Goal: Transaction & Acquisition: Purchase product/service

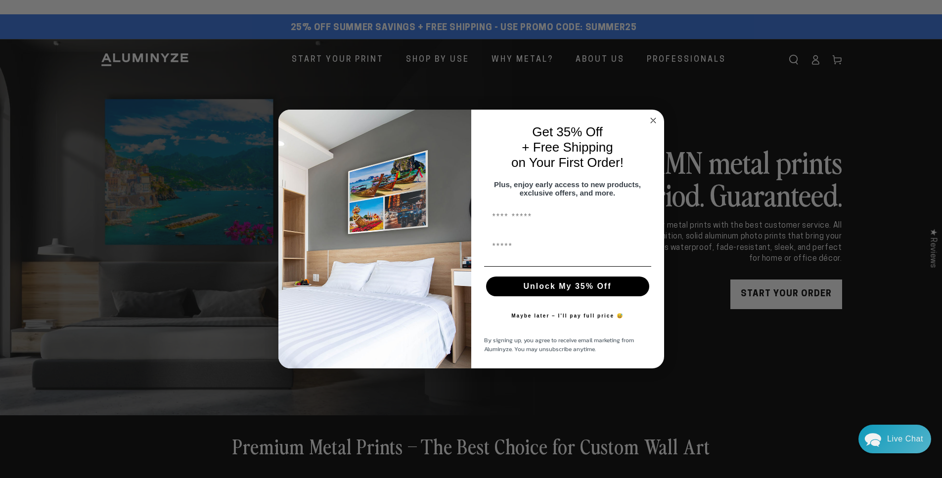
click at [650, 115] on circle "Close dialog" at bounding box center [652, 120] width 11 height 11
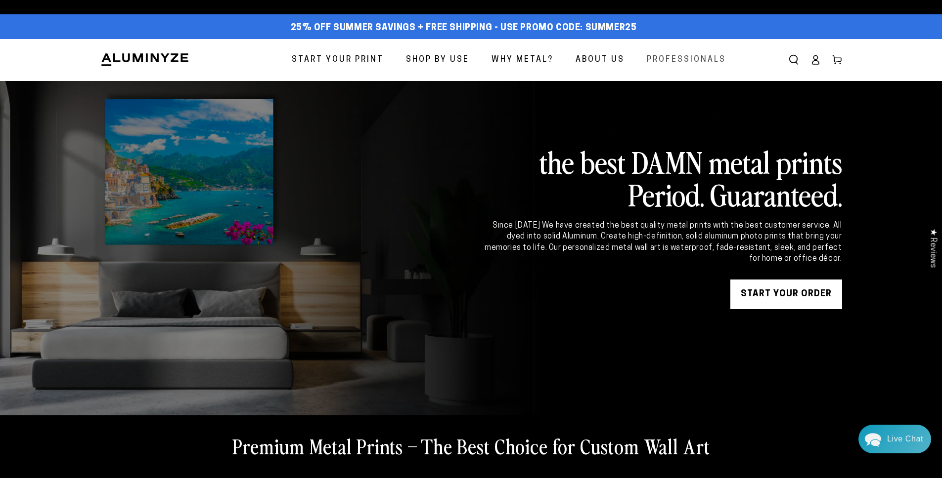
click at [663, 58] on span "Professionals" at bounding box center [686, 60] width 79 height 14
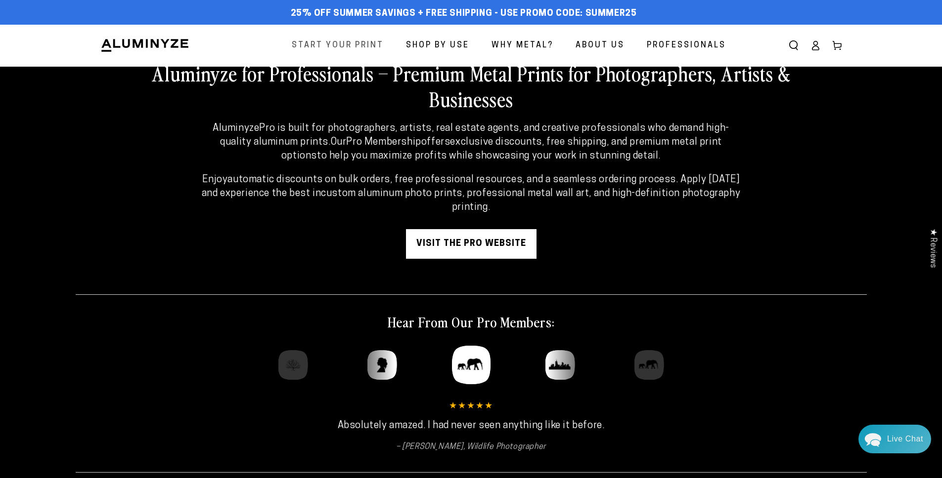
click at [320, 43] on span "Start Your Print" at bounding box center [338, 46] width 92 height 14
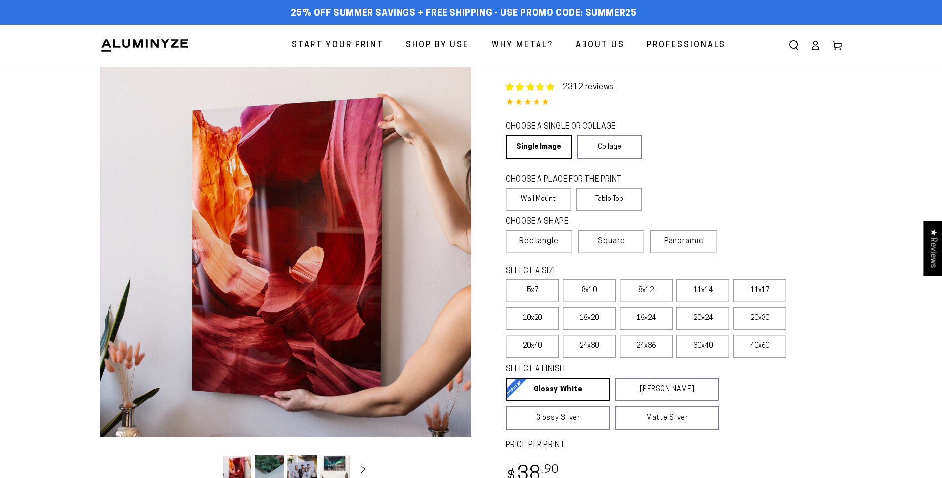
select select "**********"
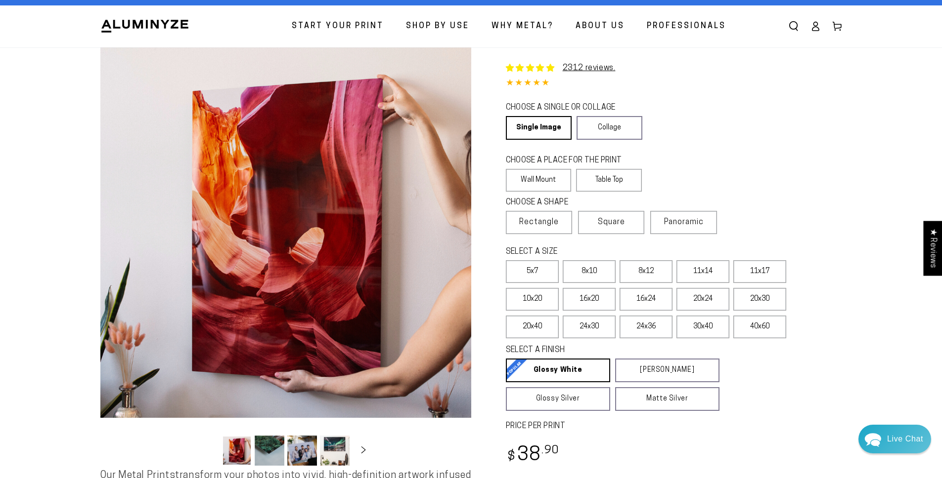
scroll to position [50, 0]
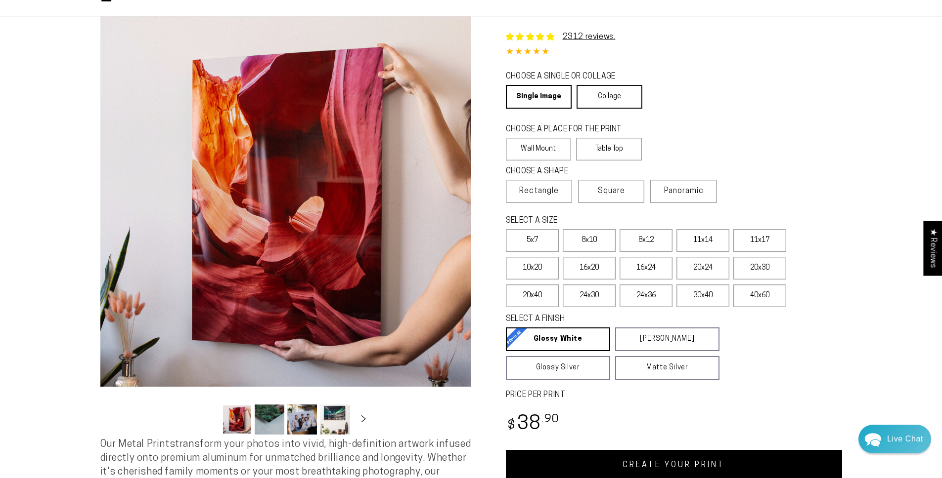
click at [603, 96] on link "Collage" at bounding box center [609, 97] width 66 height 24
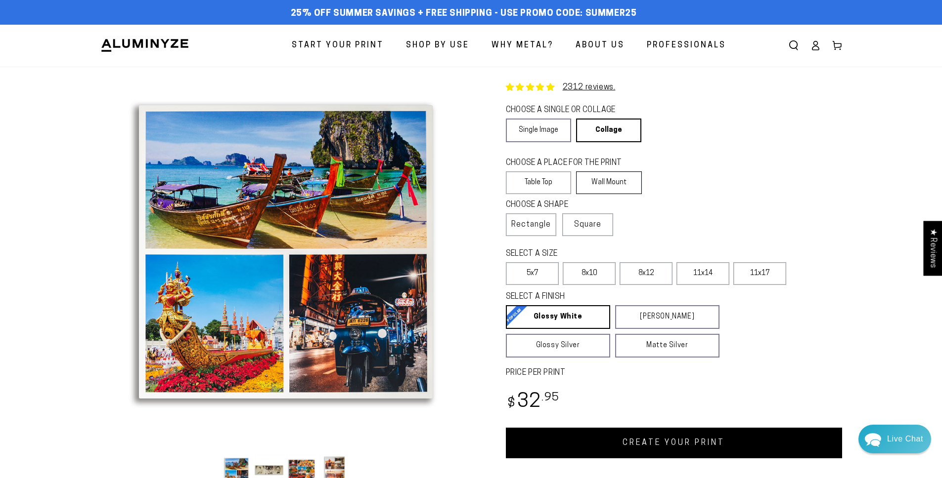
click at [613, 185] on label "Wall Mount" at bounding box center [609, 183] width 66 height 23
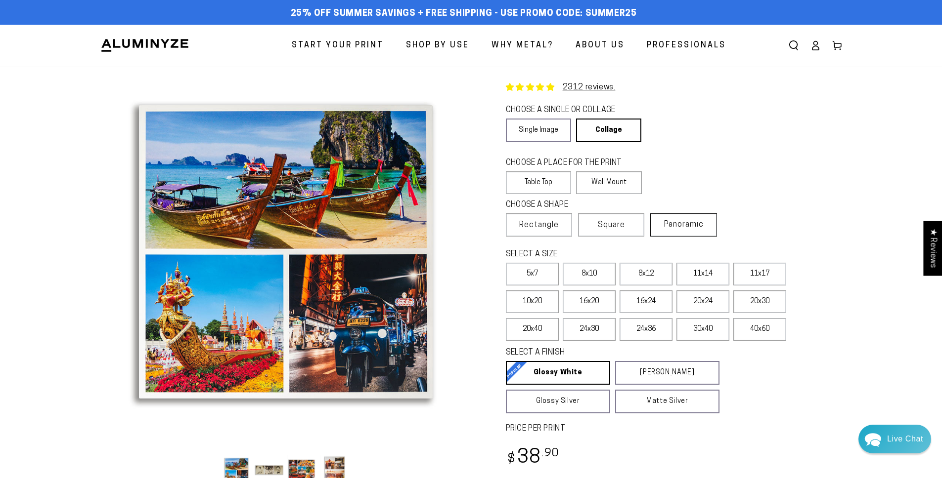
click at [695, 225] on span "Panoramic" at bounding box center [684, 225] width 40 height 8
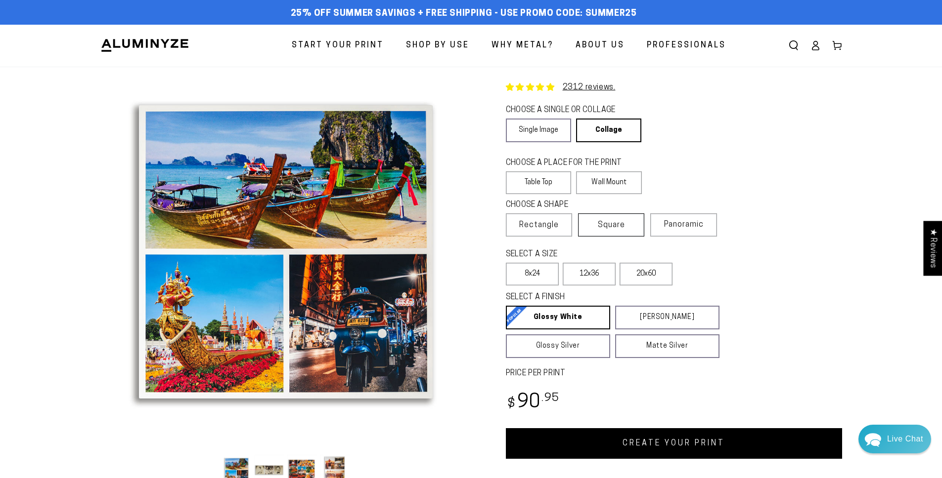
click at [616, 221] on span "Square" at bounding box center [611, 225] width 27 height 12
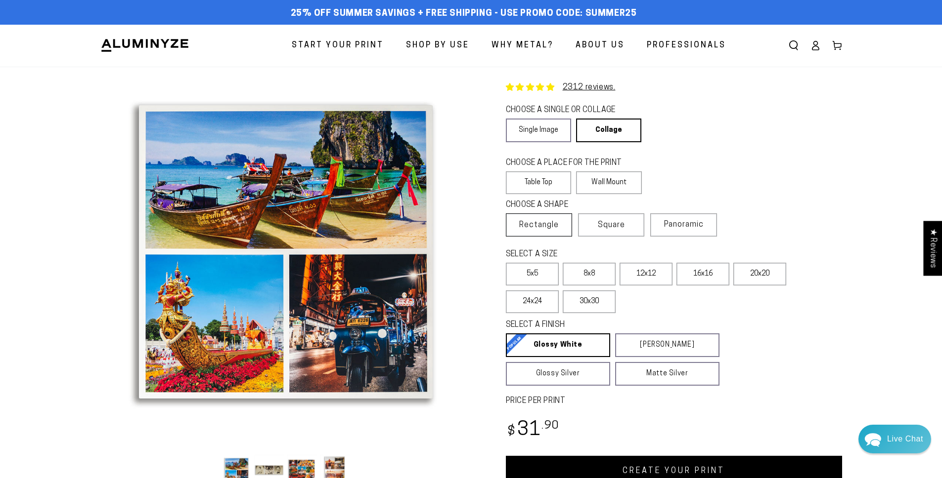
click at [519, 227] on span "Rectangle" at bounding box center [539, 225] width 40 height 12
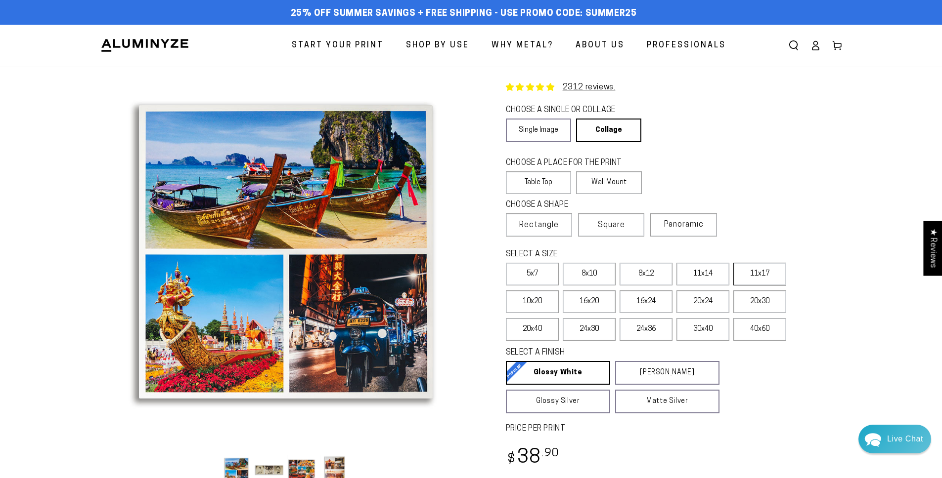
click at [769, 276] on label "11x17" at bounding box center [759, 274] width 53 height 23
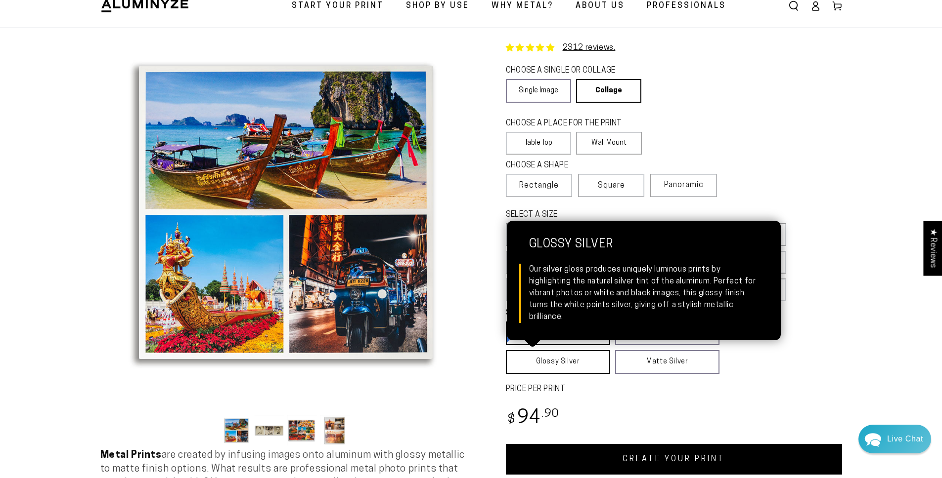
click at [557, 368] on link "Glossy Silver Glossy Silver Our silver gloss produces uniquely luminous prints …" at bounding box center [558, 362] width 104 height 24
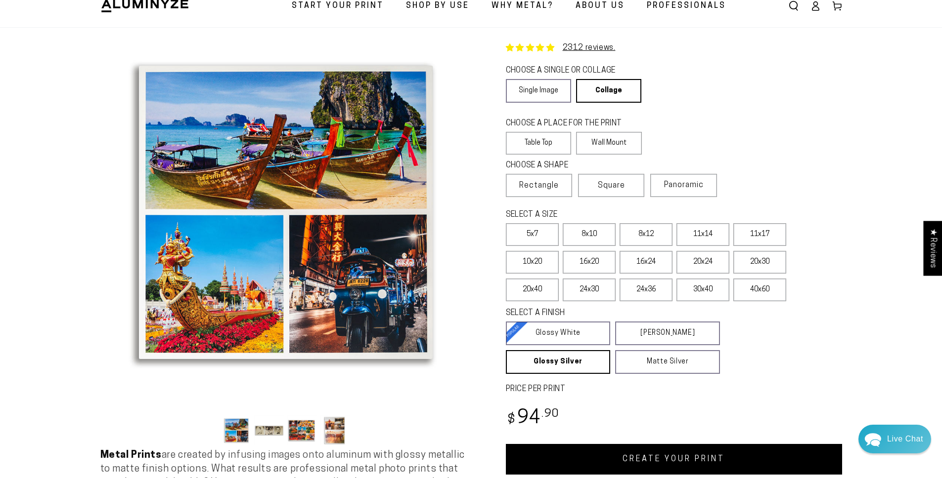
click at [264, 437] on button "Load image 2 in gallery view" at bounding box center [270, 431] width 30 height 30
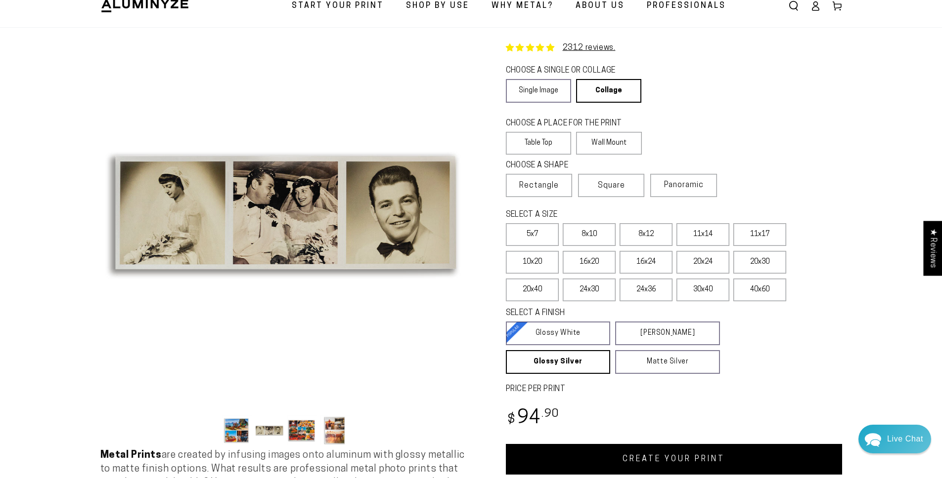
click at [316, 424] on button "Load image 3 in gallery view" at bounding box center [302, 431] width 30 height 30
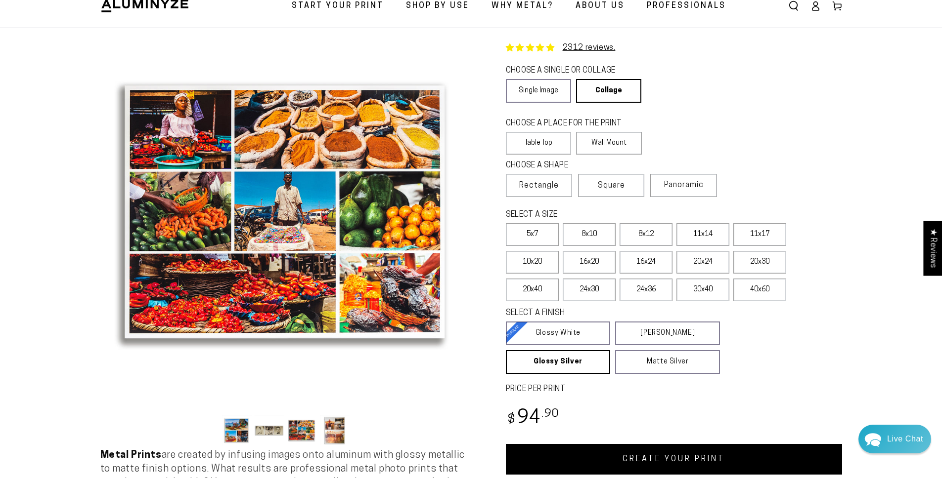
click at [347, 429] on button "Load image 4 in gallery view" at bounding box center [335, 431] width 30 height 30
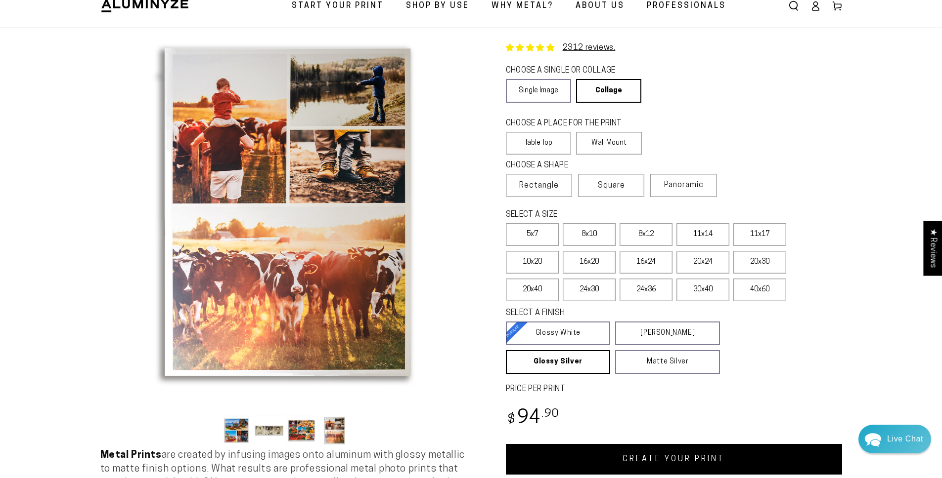
click at [266, 430] on button "Load image 2 in gallery view" at bounding box center [270, 431] width 30 height 30
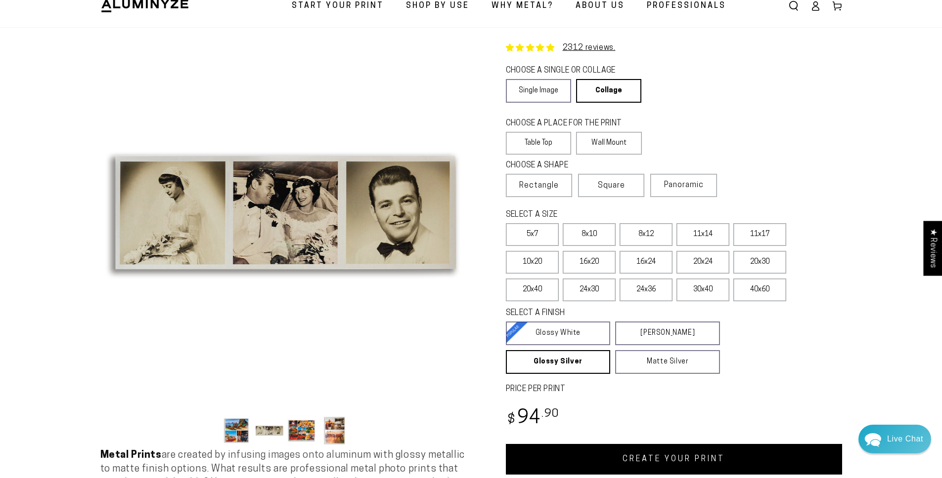
click at [241, 431] on button "Load image 1 in gallery view" at bounding box center [237, 431] width 30 height 30
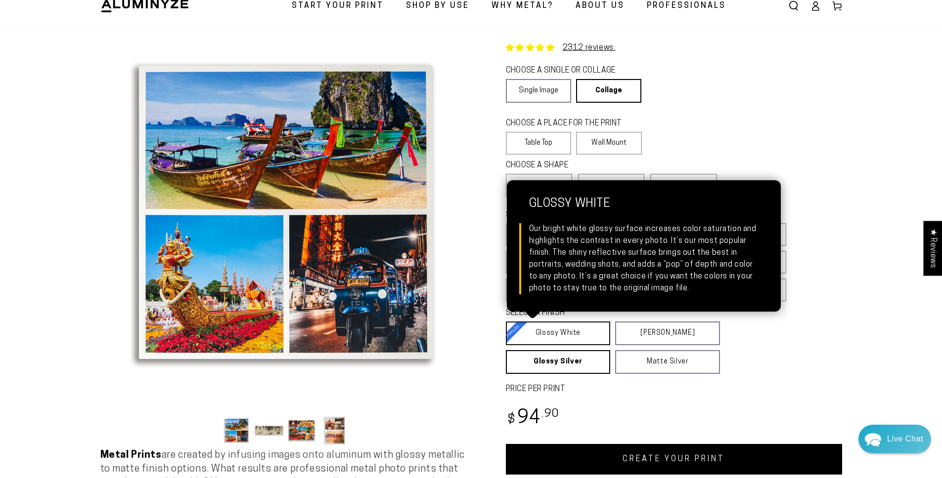
click at [556, 339] on link "Glossy White Glossy White Our bright white glossy surface increases color satur…" at bounding box center [558, 334] width 105 height 24
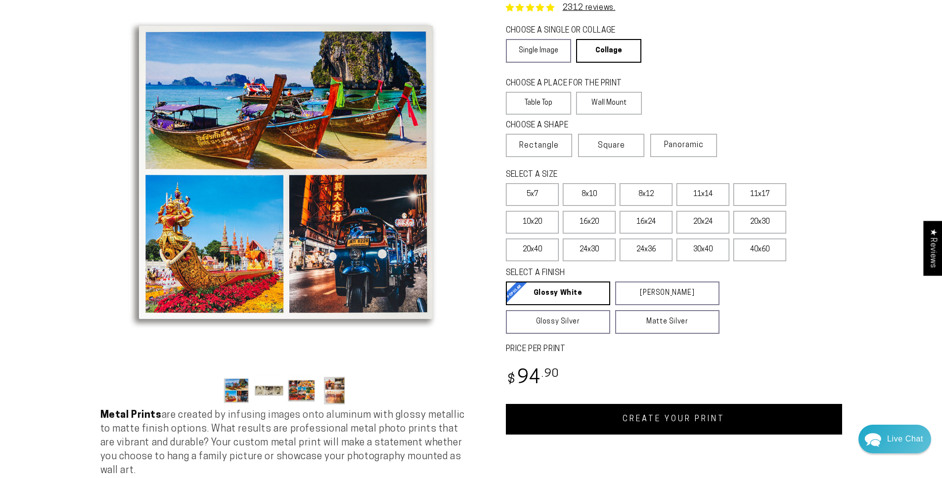
scroll to position [117, 0]
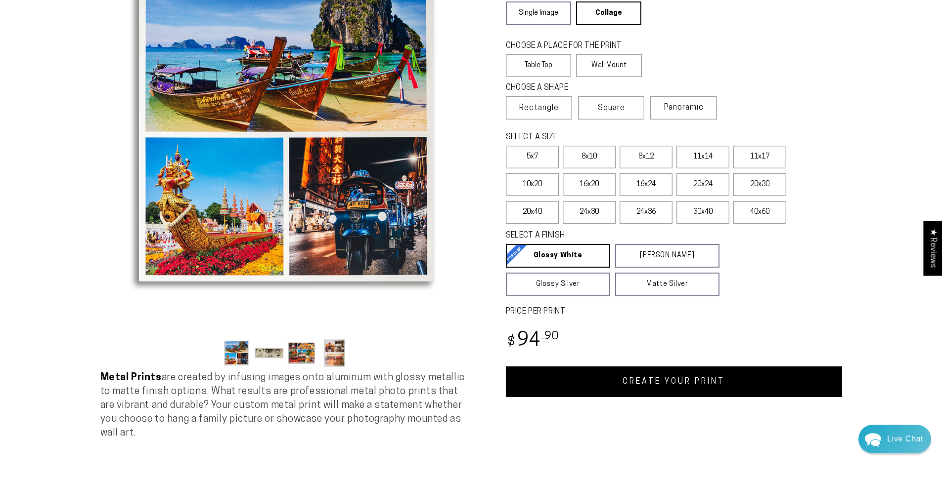
click at [644, 384] on link "CREATE YOUR PRINT" at bounding box center [674, 382] width 336 height 31
